Goal: Task Accomplishment & Management: Manage account settings

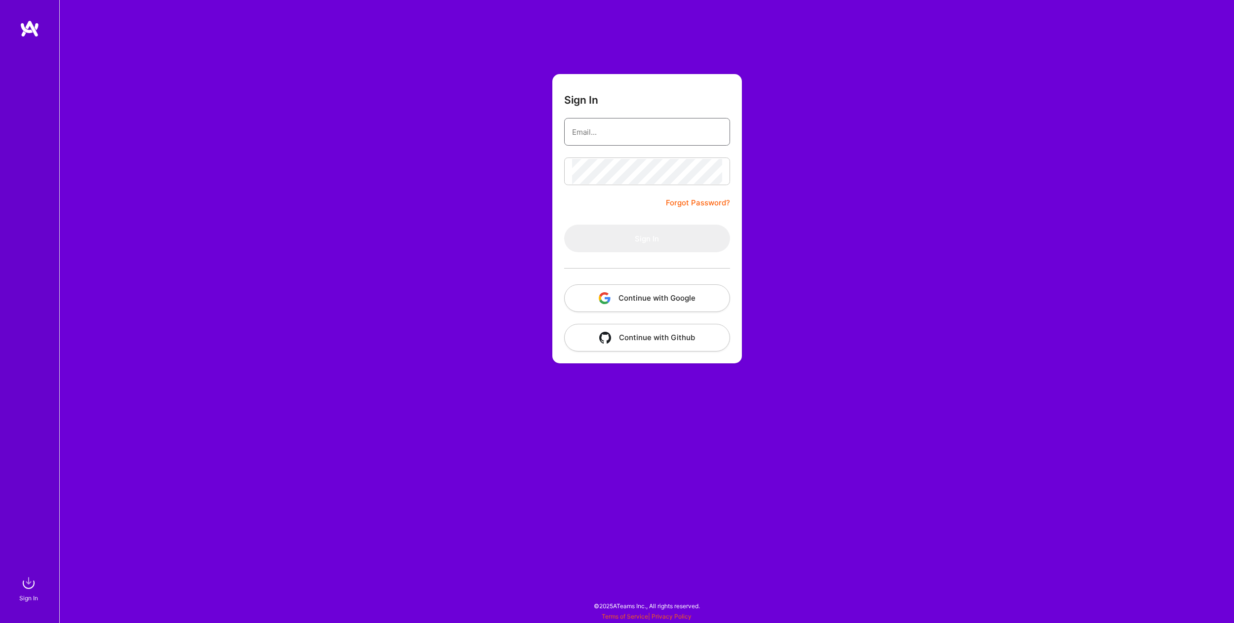
click at [599, 132] on input "email" at bounding box center [647, 131] width 150 height 25
type input "[EMAIL_ADDRESS][DOMAIN_NAME]"
click at [623, 234] on button "Sign In" at bounding box center [647, 239] width 166 height 28
click at [564, 225] on button "Sign In" at bounding box center [647, 239] width 166 height 28
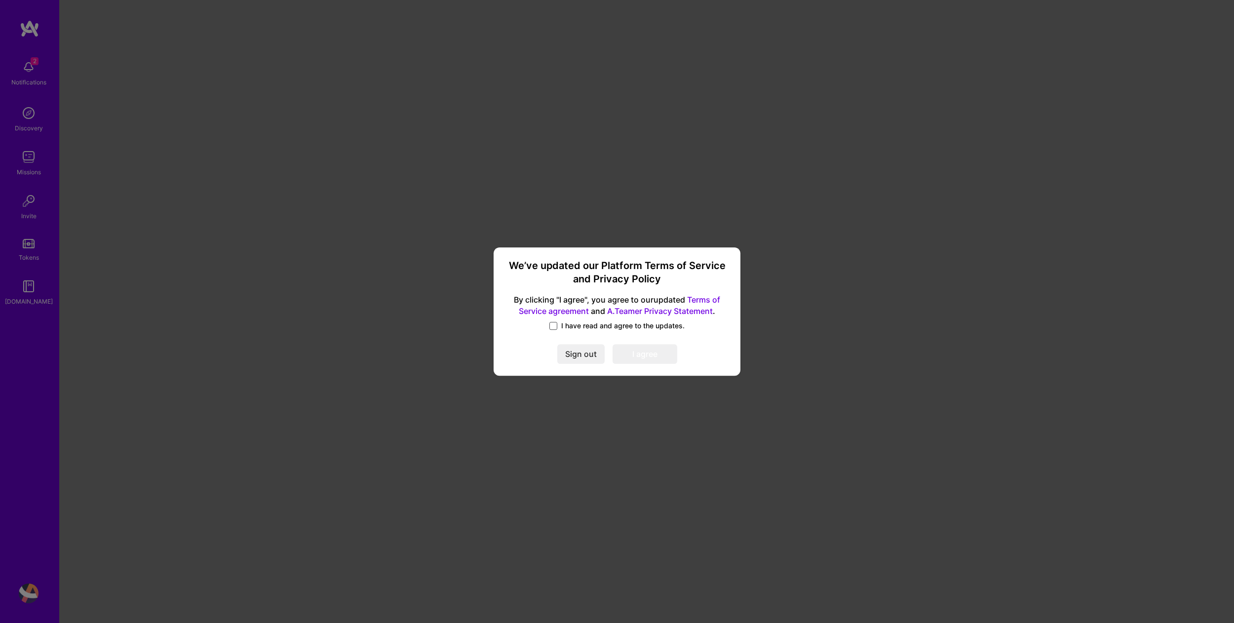
click at [555, 324] on span at bounding box center [553, 326] width 8 height 8
click at [0, 0] on input "I have read and agree to the updates." at bounding box center [0, 0] width 0 height 0
click at [633, 352] on button "I agree" at bounding box center [644, 354] width 65 height 20
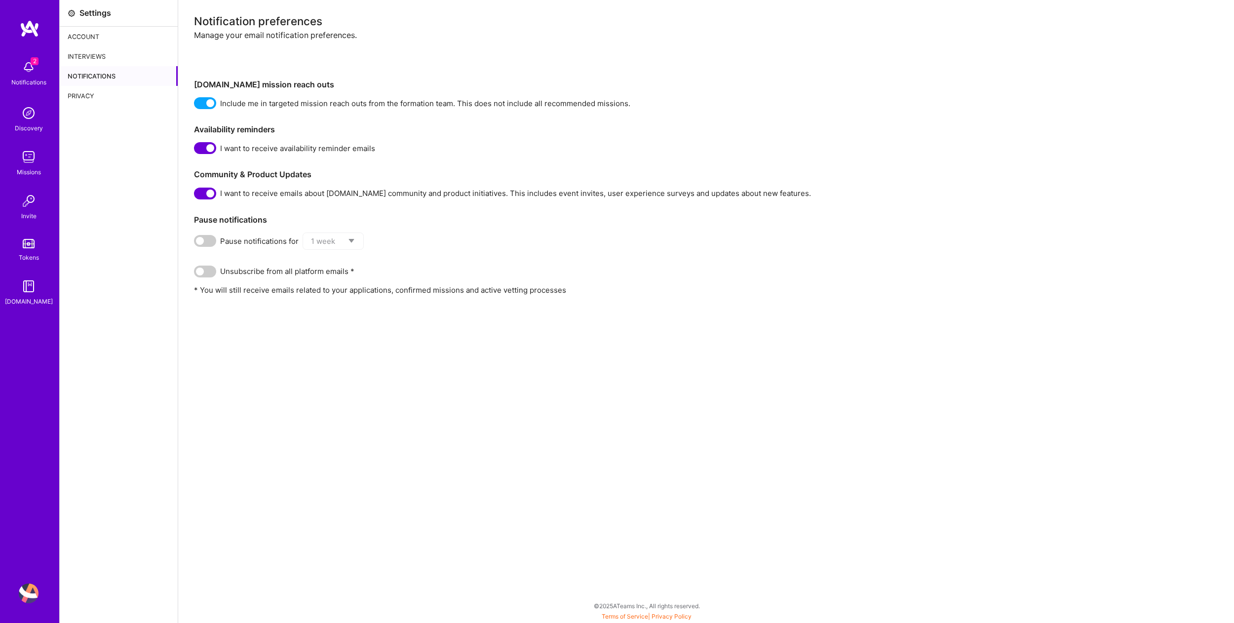
click at [29, 71] on img at bounding box center [29, 67] width 20 height 20
click at [29, 71] on div "2 Notifications Discovery Missions Invite Tokens [DOMAIN_NAME]" at bounding box center [29, 180] width 59 height 251
click at [261, 401] on div "Notification preferences Manage your email notification preferences. [DOMAIN_NA…" at bounding box center [705, 311] width 1055 height 623
